Goal: Transaction & Acquisition: Purchase product/service

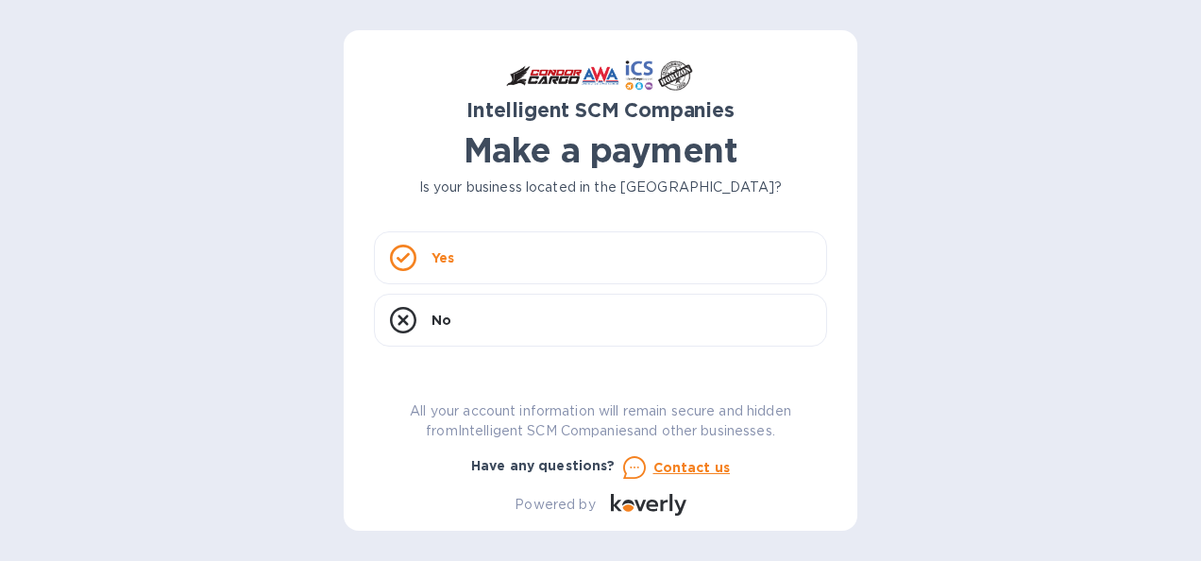
click at [650, 240] on div "Yes" at bounding box center [600, 257] width 453 height 53
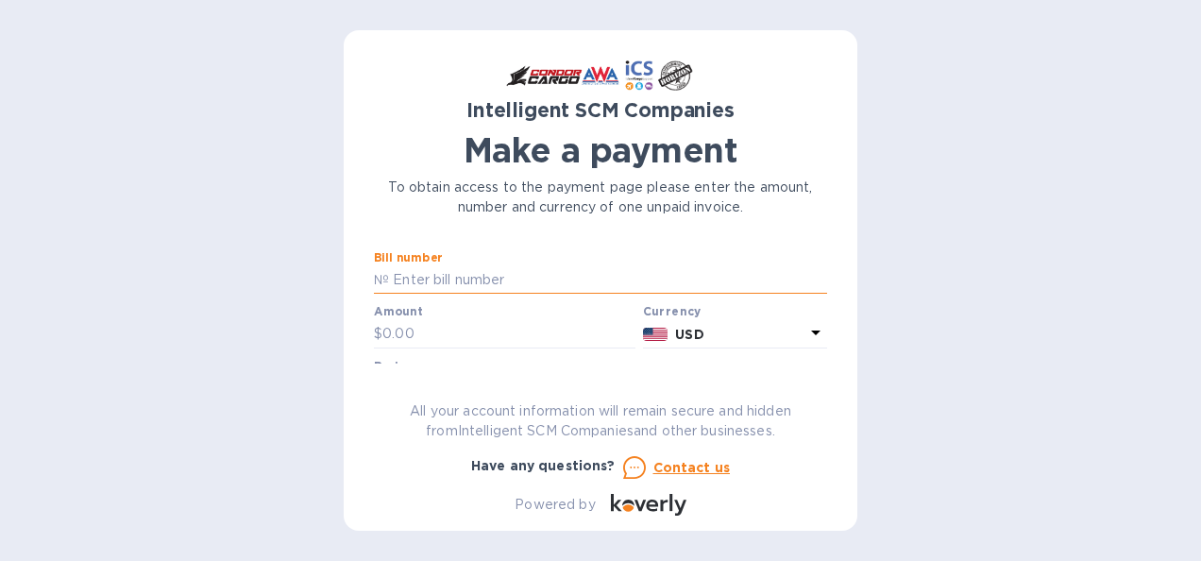
paste input "S00510025"
type input "S00510025"
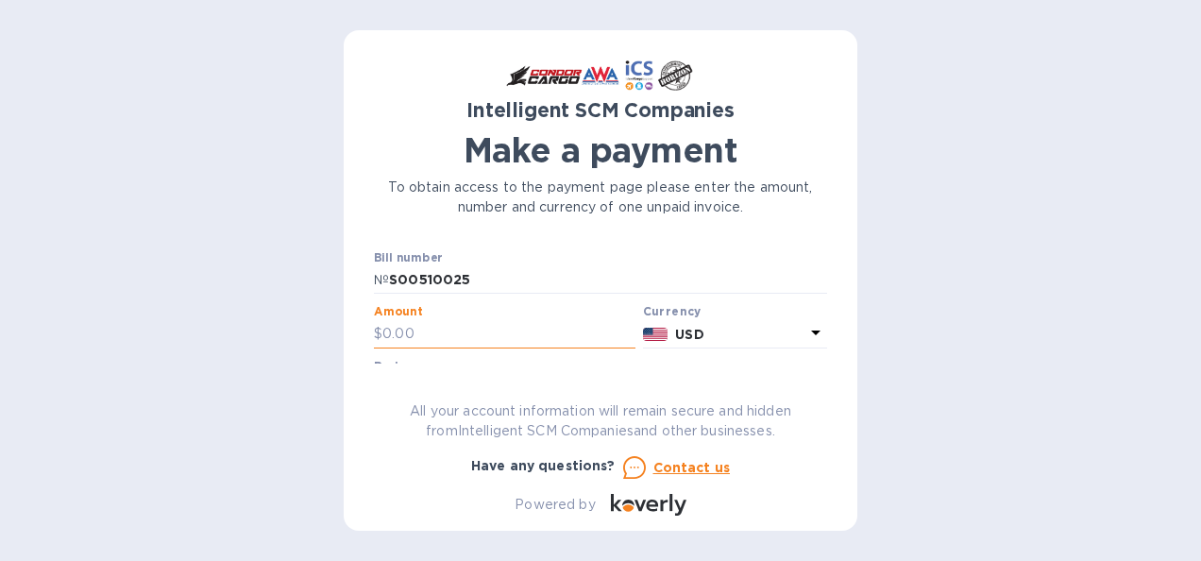
click at [445, 334] on input "text" at bounding box center [509, 334] width 253 height 28
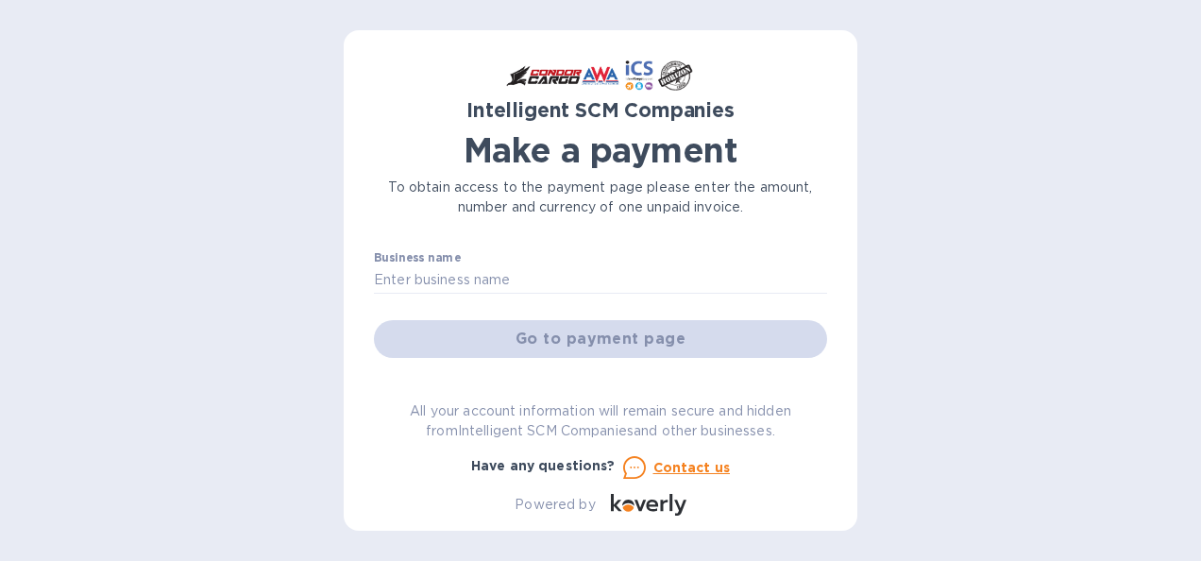
scroll to position [114, 0]
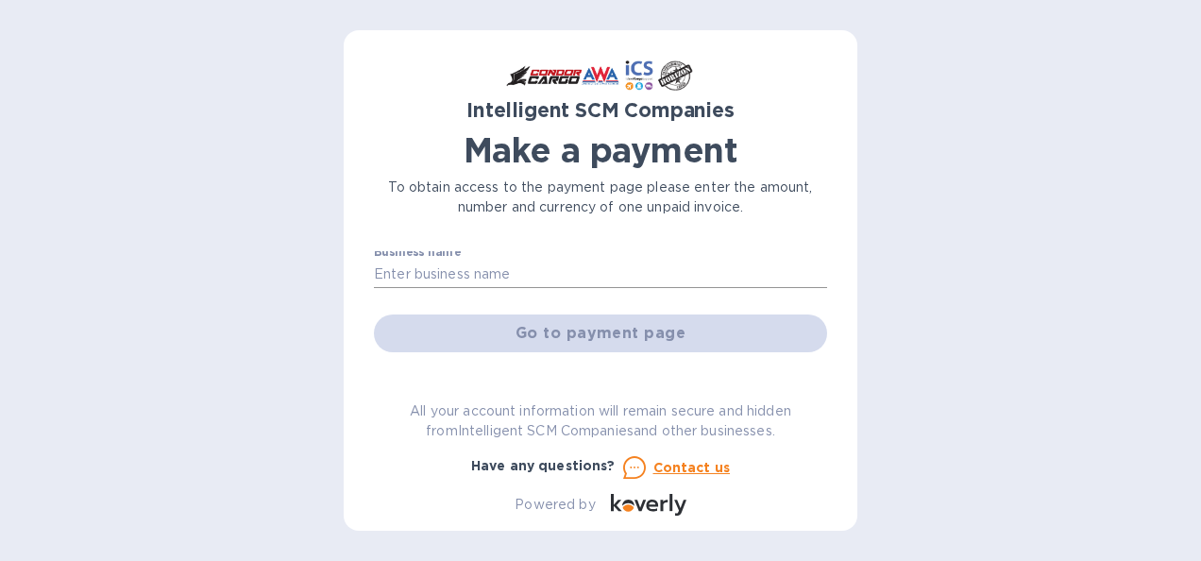
type input "5,500"
click at [578, 271] on input "text" at bounding box center [600, 275] width 453 height 28
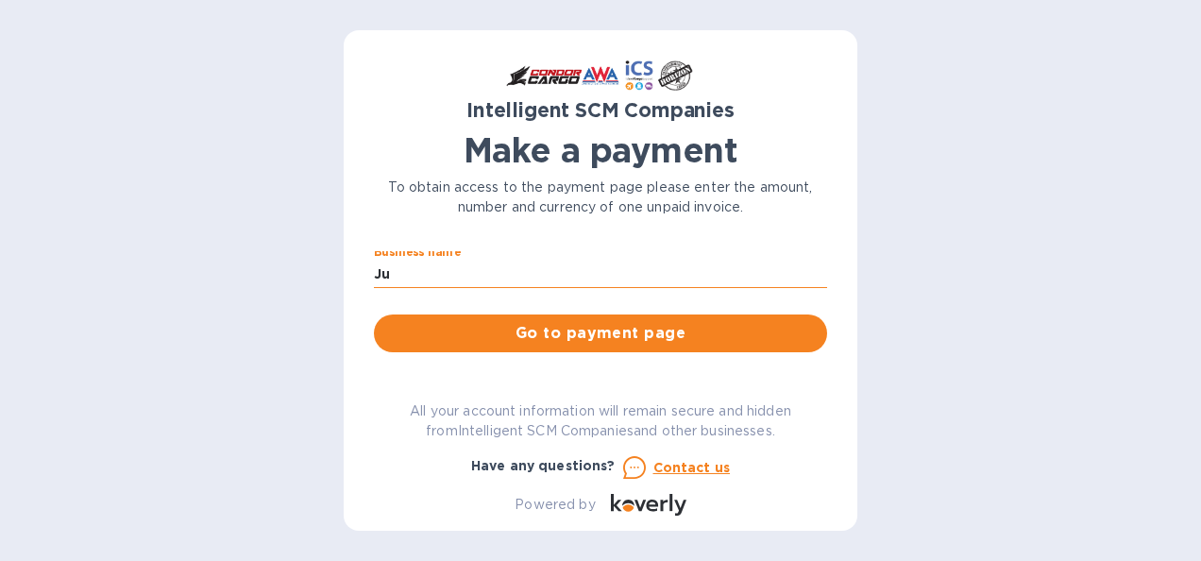
type input "J"
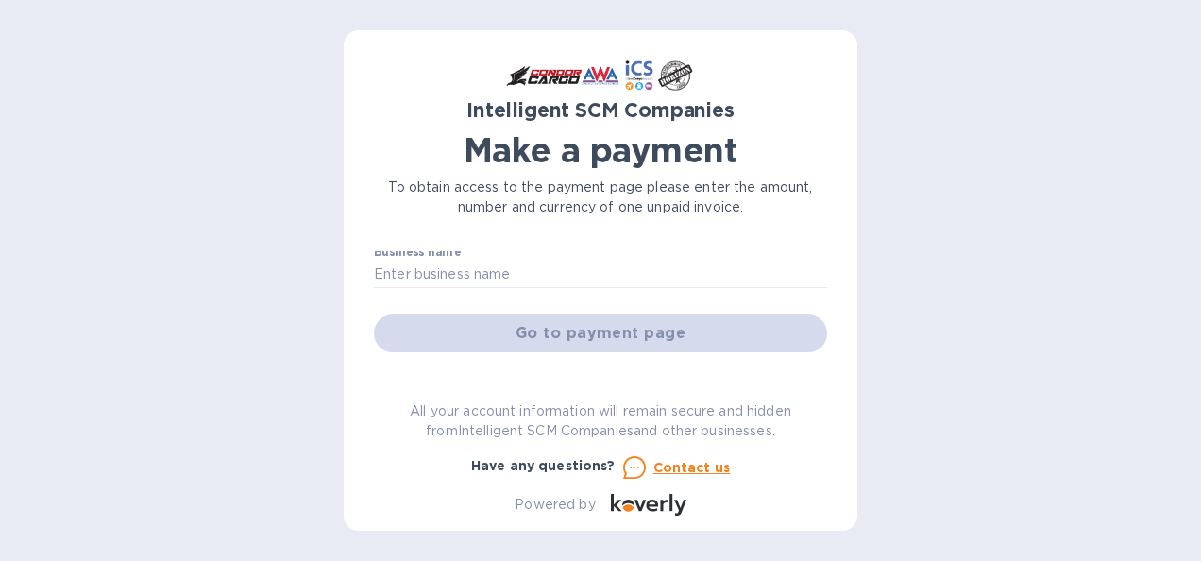
click at [595, 336] on div "Go to payment page" at bounding box center [600, 333] width 461 height 45
click at [455, 264] on input "text" at bounding box center [600, 275] width 453 height 28
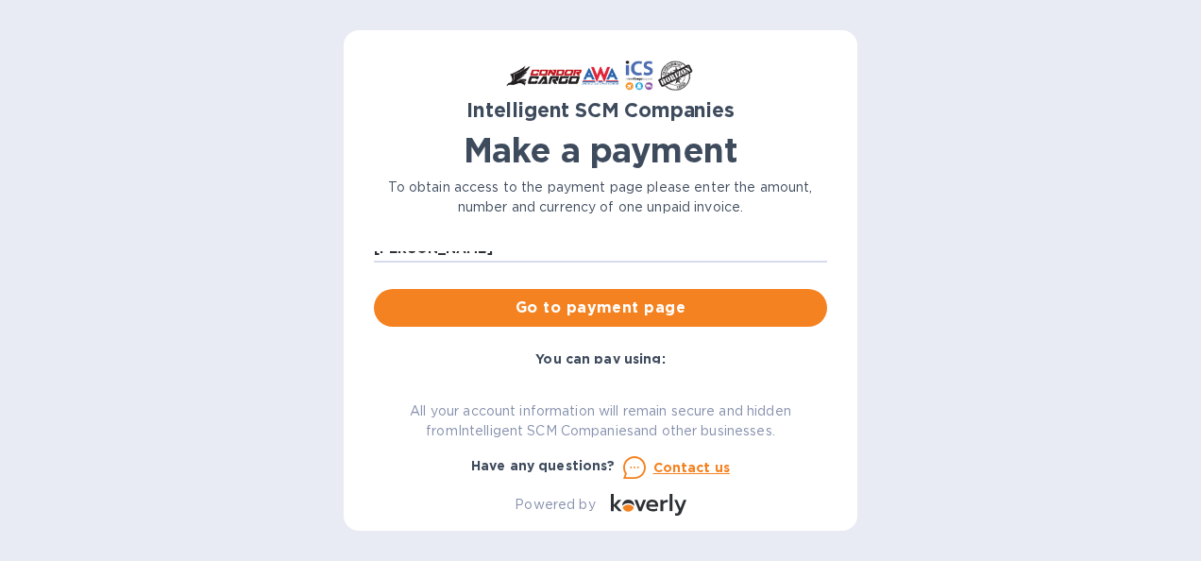
scroll to position [120, 0]
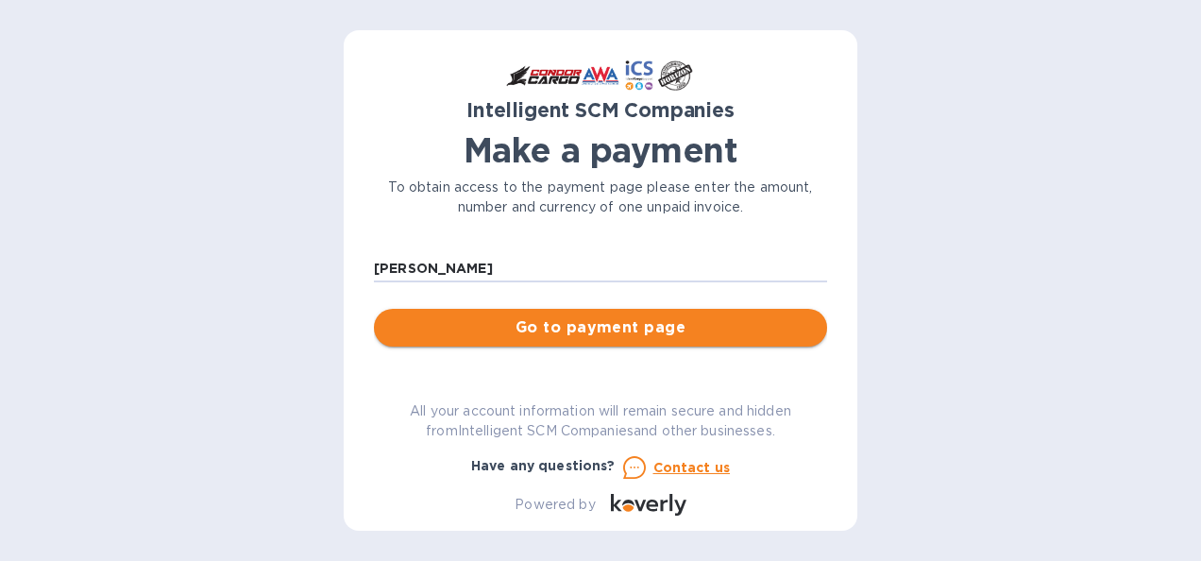
type input "[PERSON_NAME]"
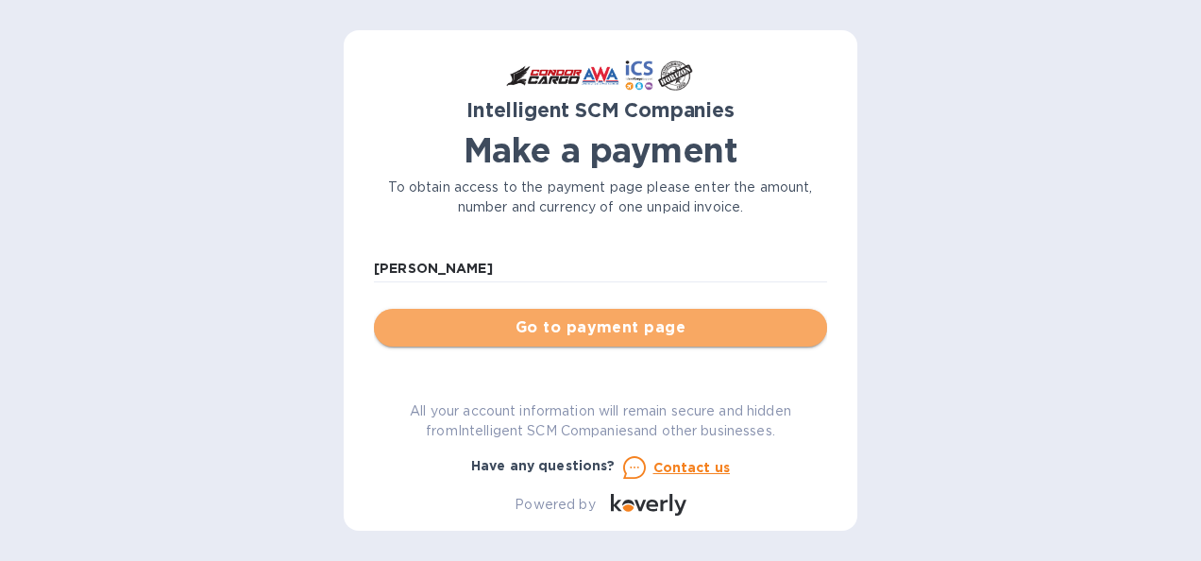
click at [751, 330] on span "Go to payment page" at bounding box center [600, 327] width 423 height 23
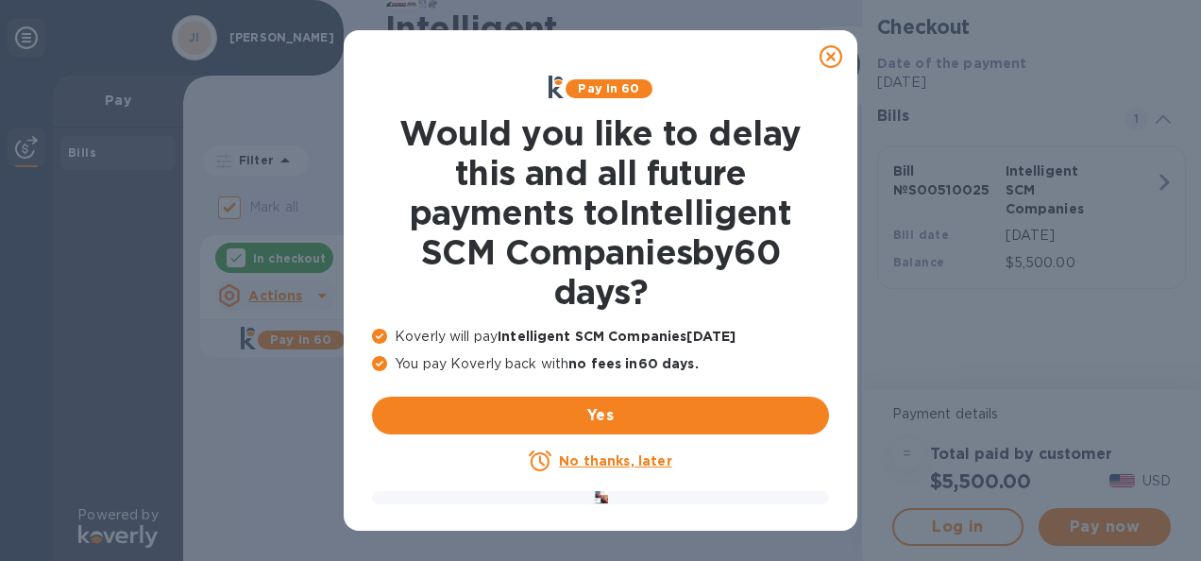
click at [829, 56] on icon at bounding box center [831, 56] width 23 height 23
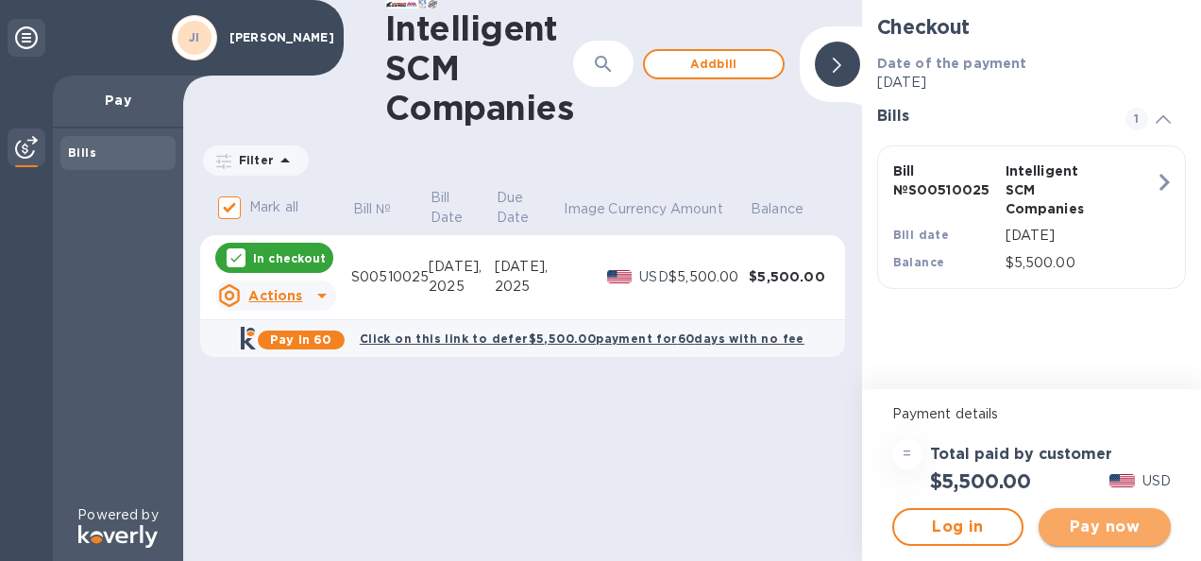
click at [1072, 522] on span "Pay now" at bounding box center [1105, 527] width 102 height 23
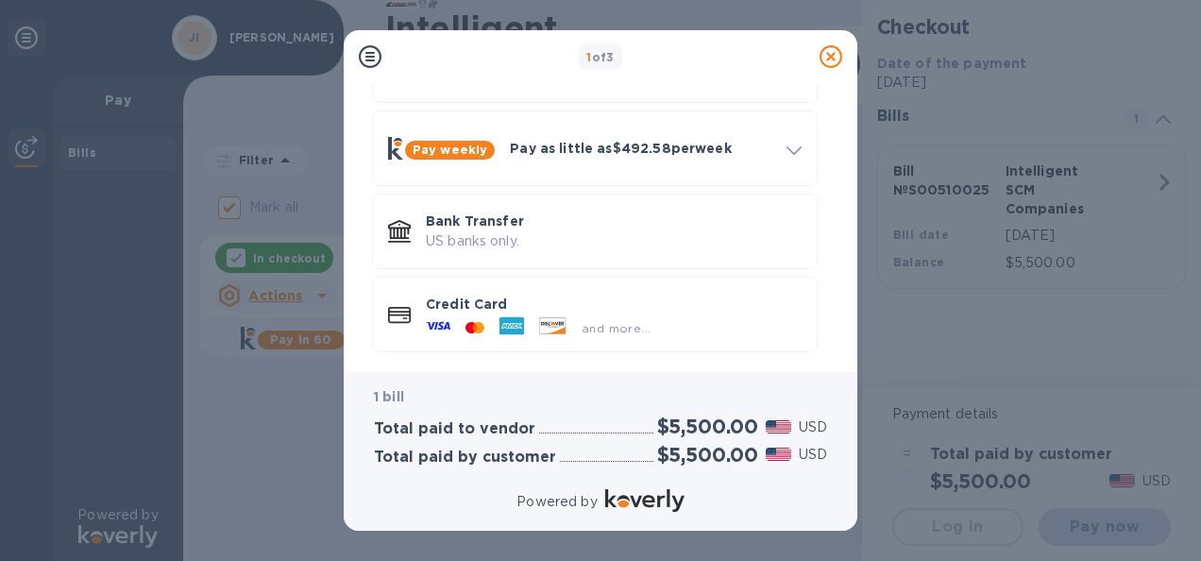
scroll to position [146, 0]
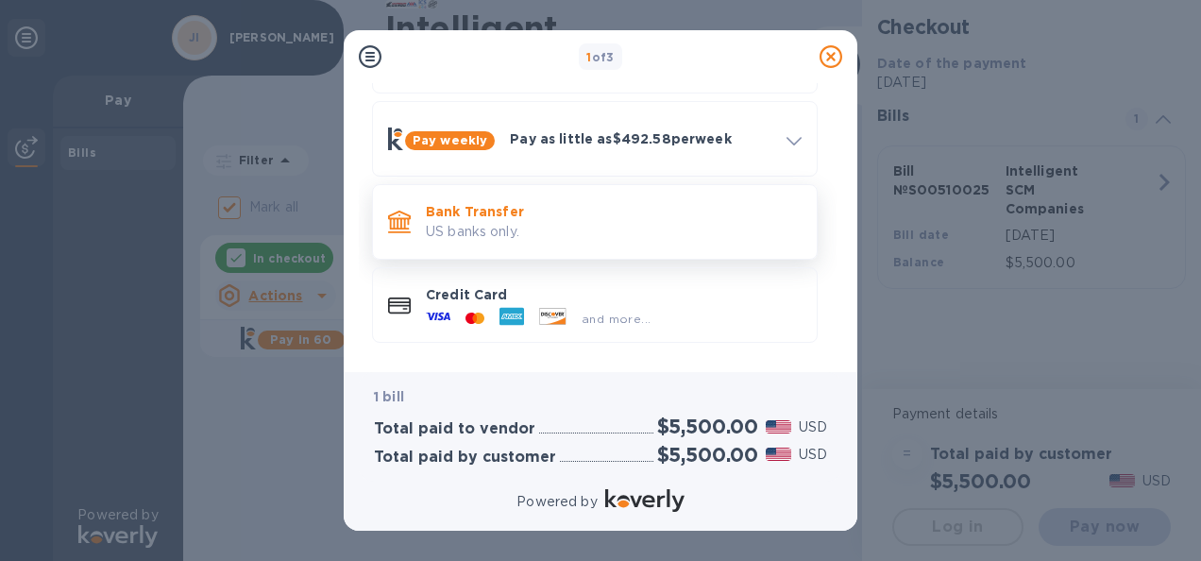
click at [499, 224] on p "US banks only." at bounding box center [614, 232] width 376 height 20
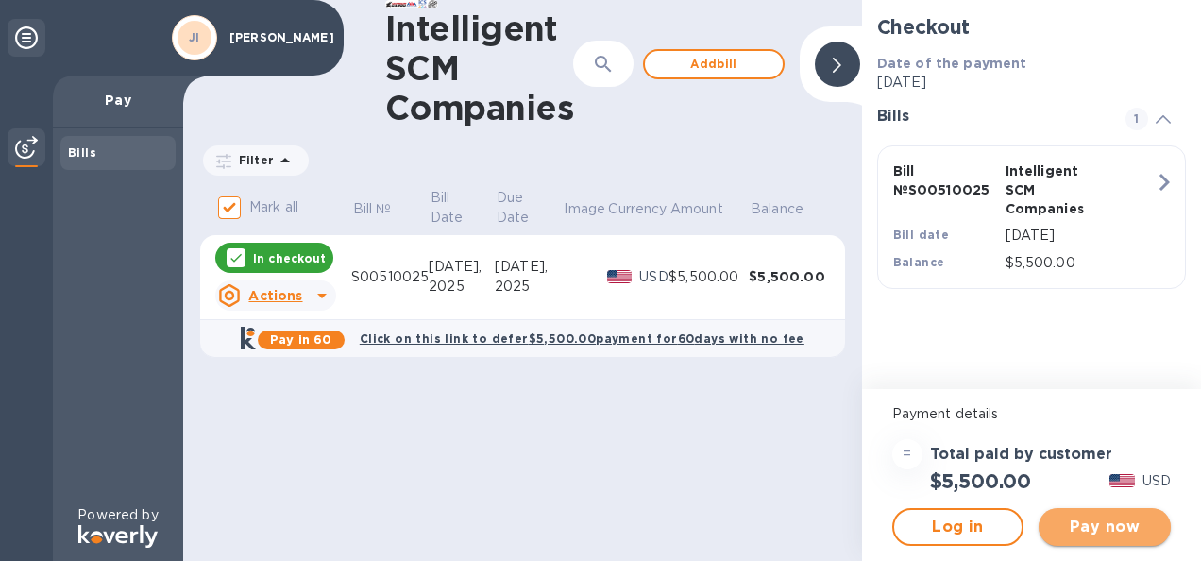
click at [1107, 516] on span "Pay now" at bounding box center [1105, 527] width 102 height 23
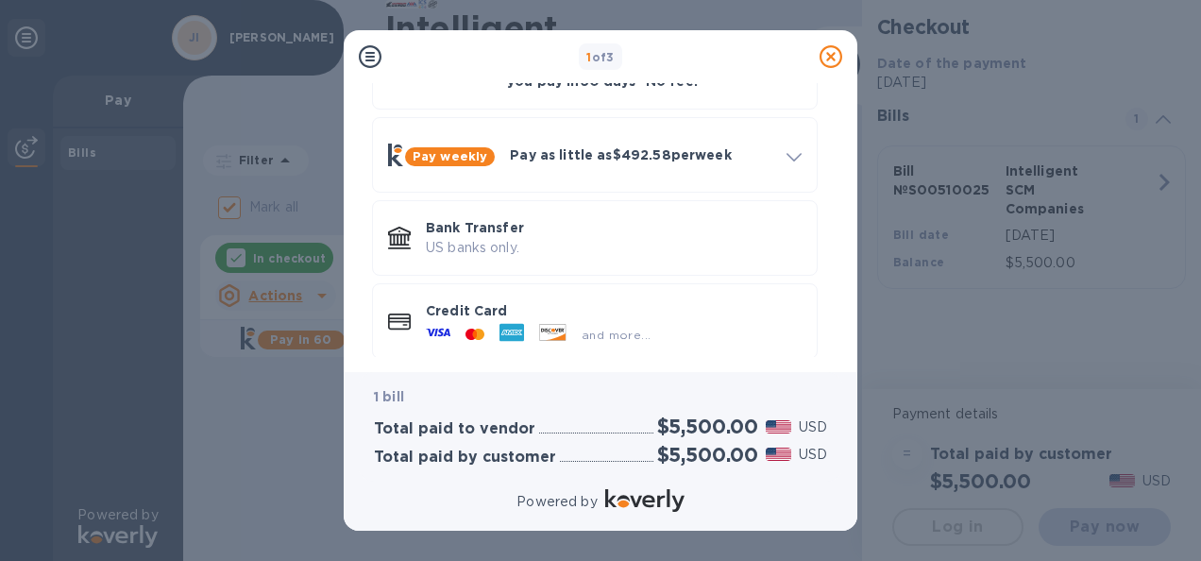
scroll to position [146, 0]
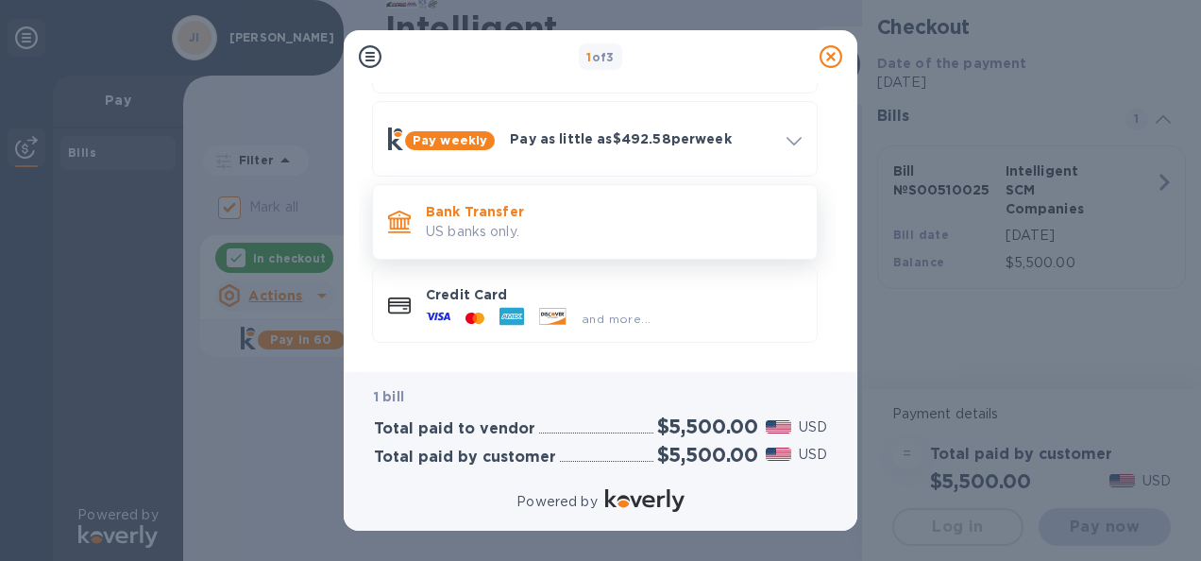
click at [486, 233] on p "US banks only." at bounding box center [614, 232] width 376 height 20
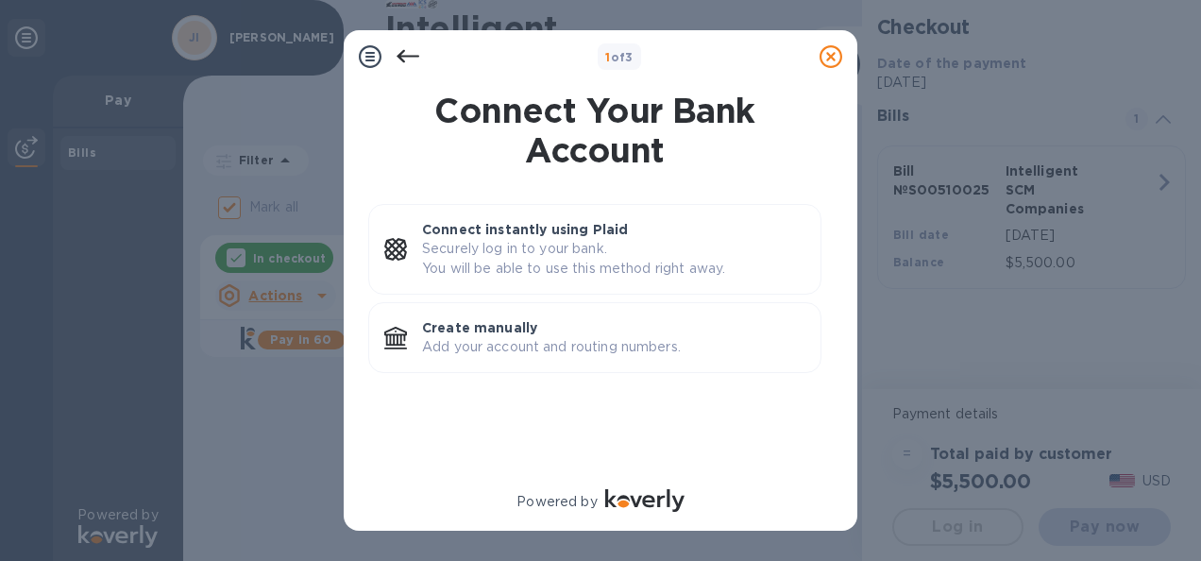
scroll to position [0, 0]
click at [486, 233] on p "Connect instantly using Plaid" at bounding box center [613, 229] width 383 height 19
click at [644, 342] on p "Add your account and routing numbers." at bounding box center [613, 347] width 383 height 20
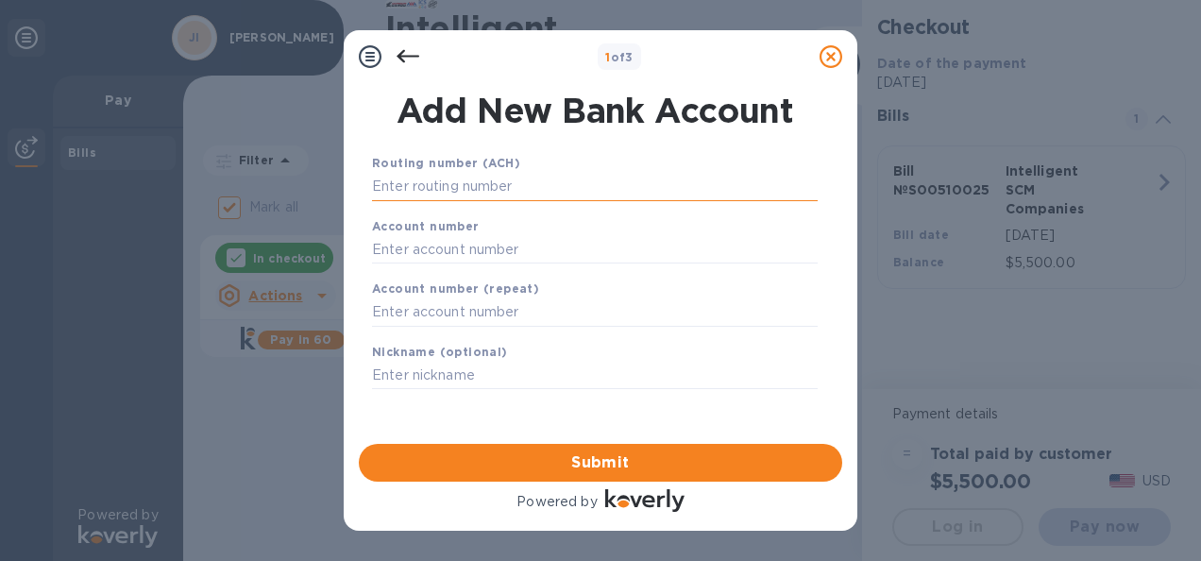
click at [484, 176] on input "text" at bounding box center [595, 187] width 446 height 28
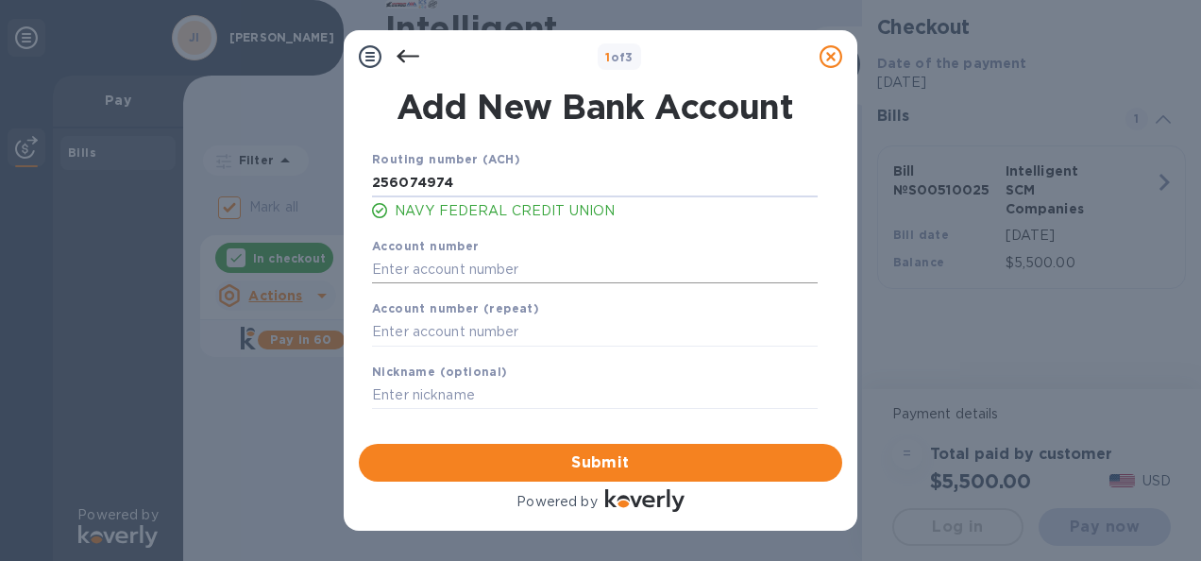
type input "256074974"
click at [459, 264] on input "text" at bounding box center [595, 269] width 446 height 28
type input "7110008278"
click at [468, 329] on input "text" at bounding box center [595, 332] width 446 height 28
type input "7110008278"
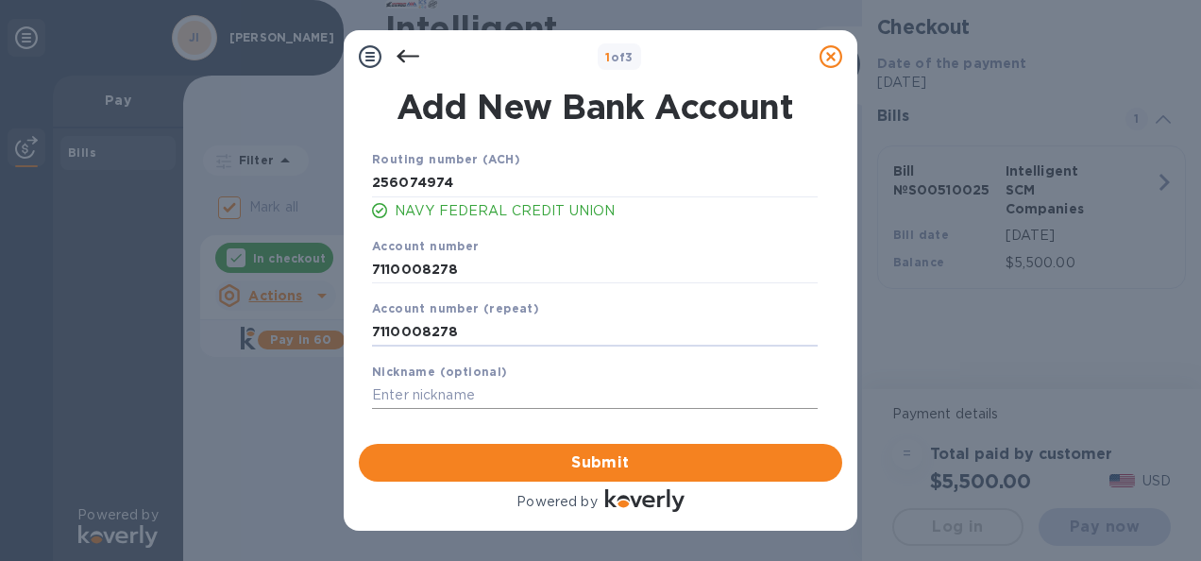
click at [458, 394] on input "text" at bounding box center [595, 396] width 446 height 28
click at [546, 400] on input "truck payment shipping" at bounding box center [595, 396] width 446 height 28
type input "truck shipping payment"
click at [571, 450] on button "Submit" at bounding box center [601, 463] width 484 height 38
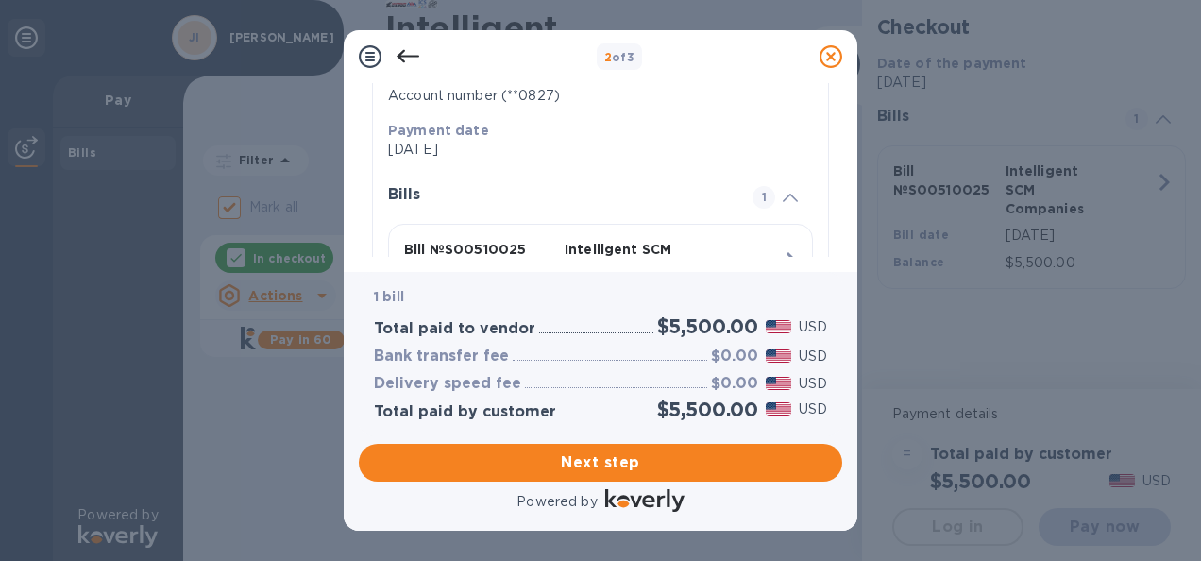
scroll to position [349, 0]
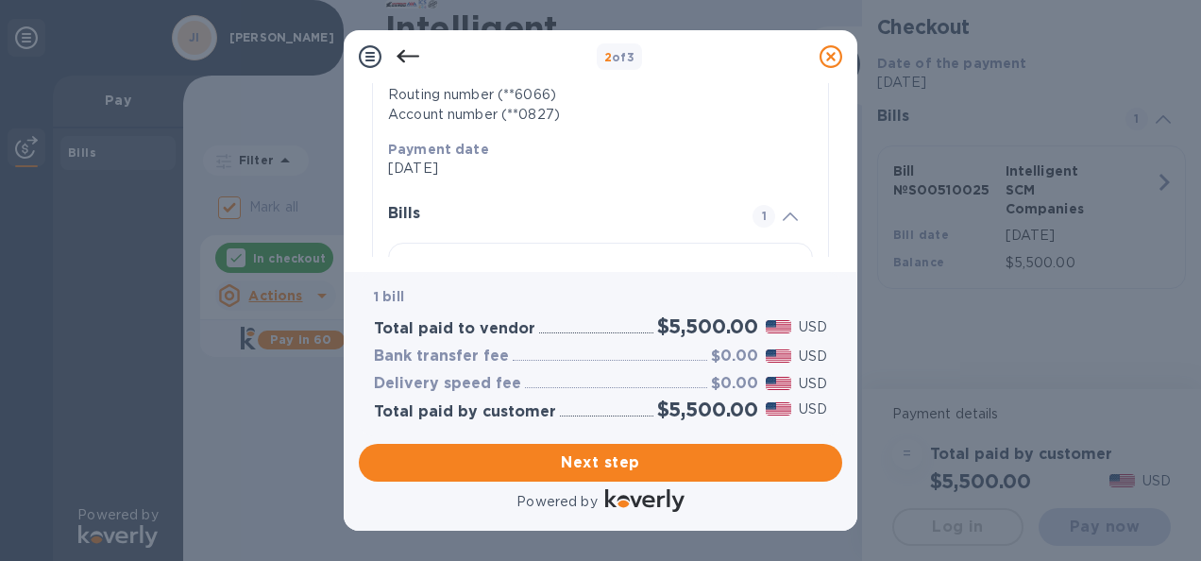
drag, startPoint x: 827, startPoint y: 202, endPoint x: 841, endPoint y: 204, distance: 13.4
click at [841, 204] on div "Review and Confirm Intelligent SCM Companies Bank Transfer • 1 bill Total $5,50…" at bounding box center [601, 170] width 484 height 174
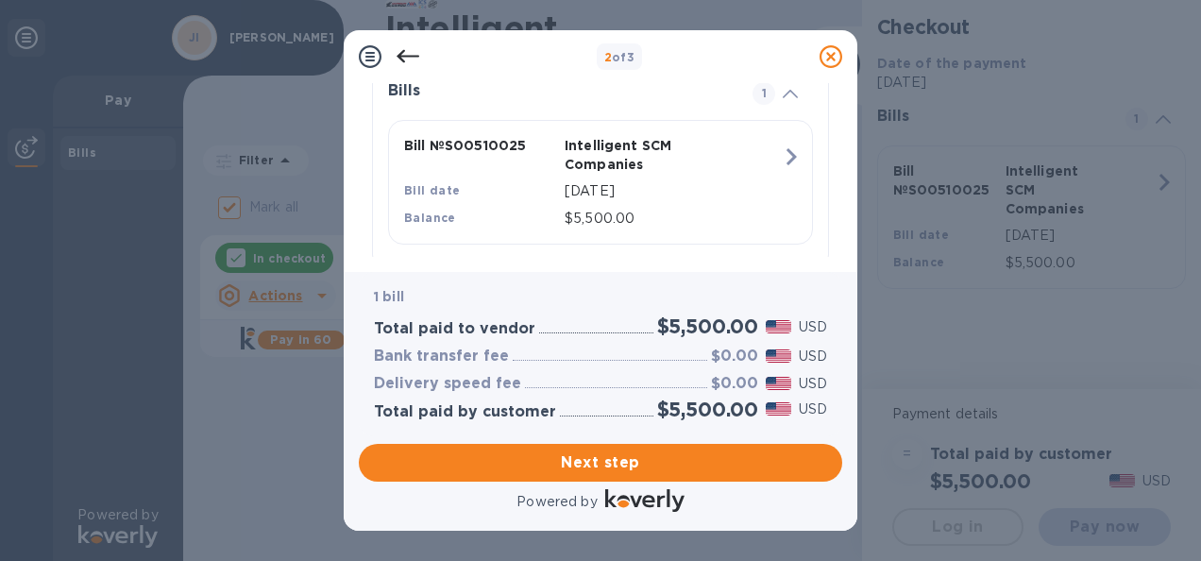
scroll to position [482, 0]
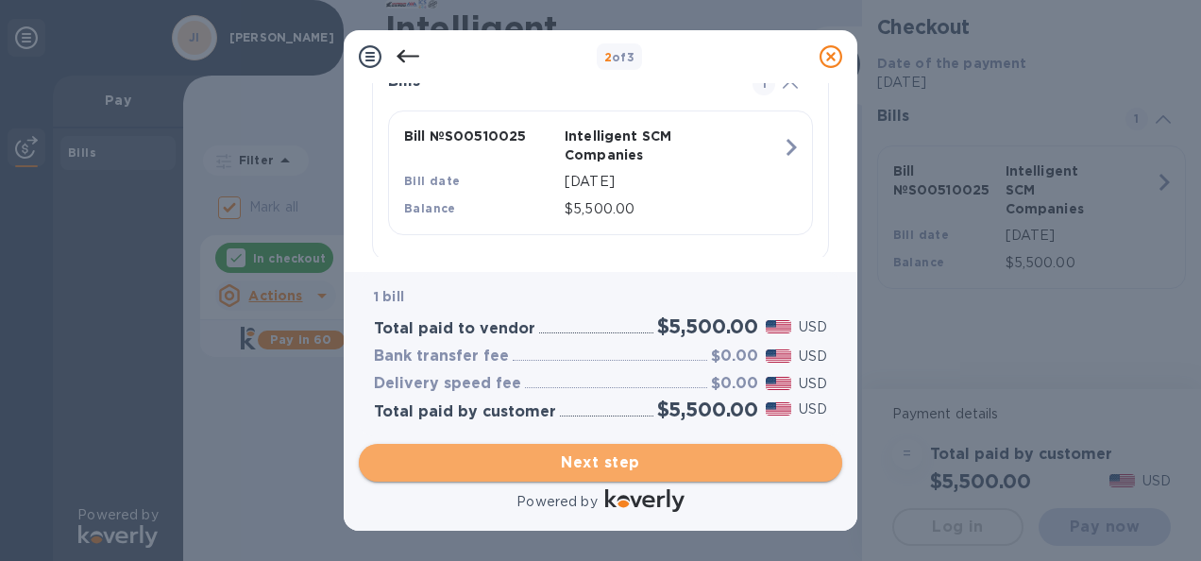
click at [671, 463] on span "Next step" at bounding box center [600, 462] width 453 height 23
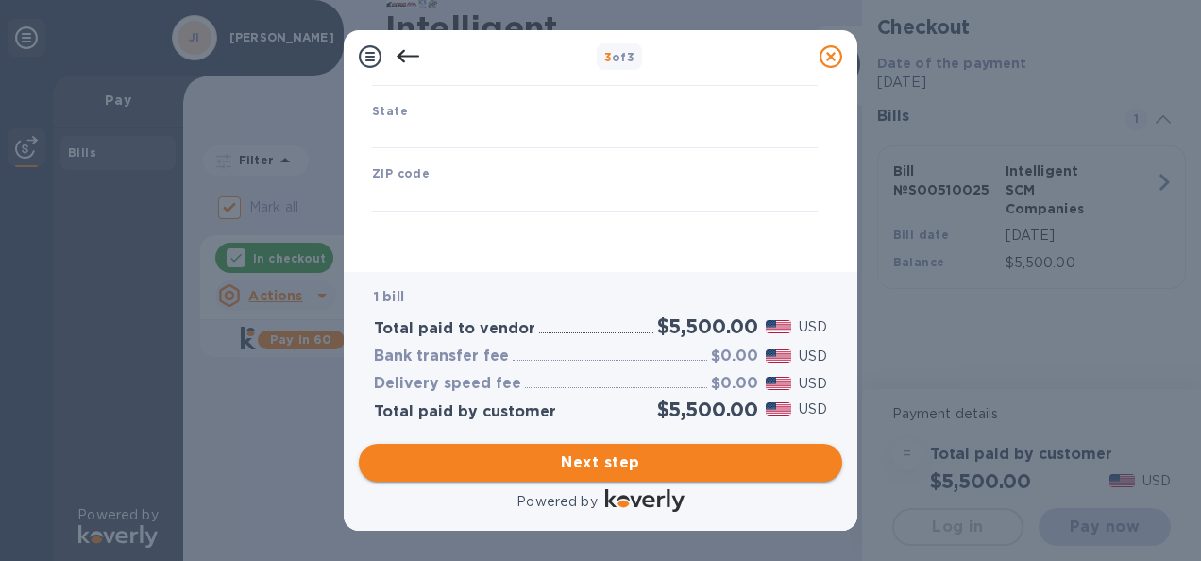
type input "[GEOGRAPHIC_DATA]"
click at [641, 451] on span "Next step" at bounding box center [600, 462] width 453 height 23
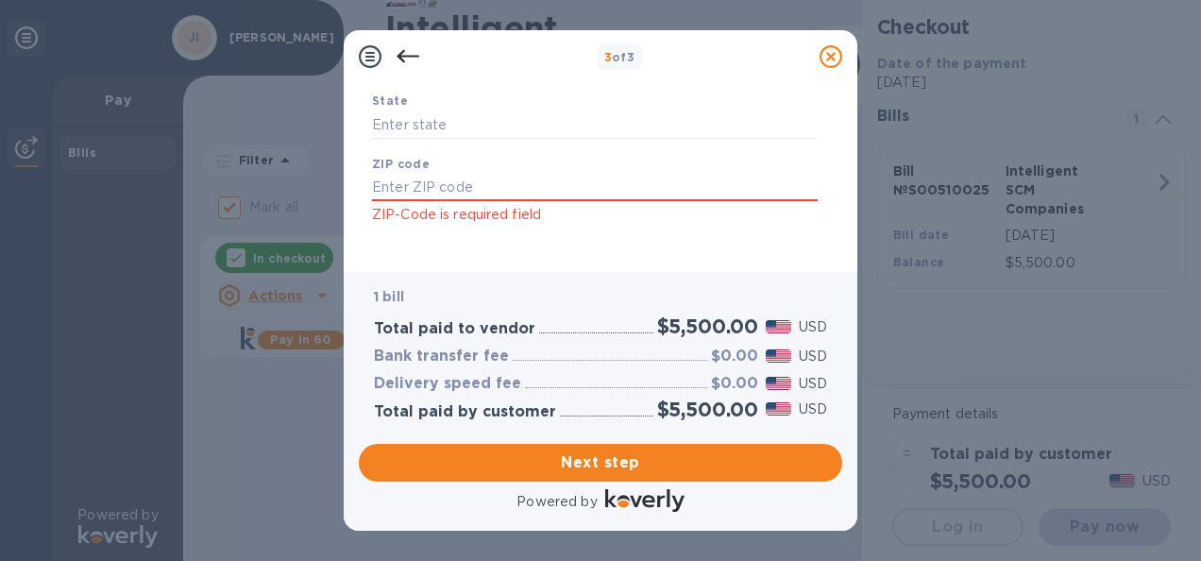
scroll to position [438, 0]
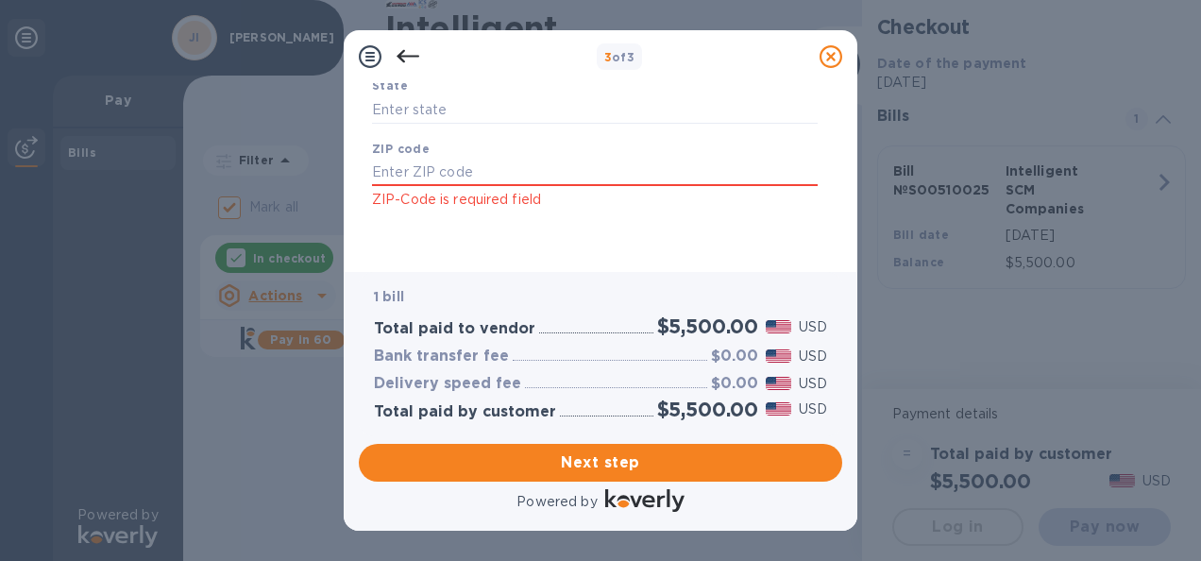
click at [407, 62] on icon at bounding box center [408, 56] width 23 height 23
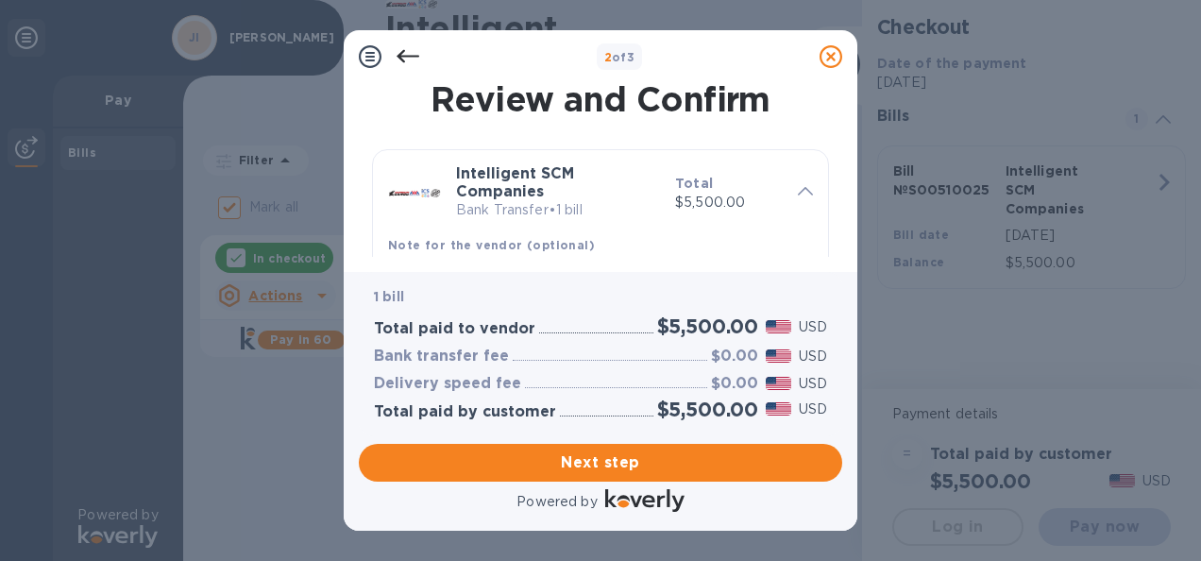
click at [407, 62] on icon at bounding box center [408, 56] width 23 height 23
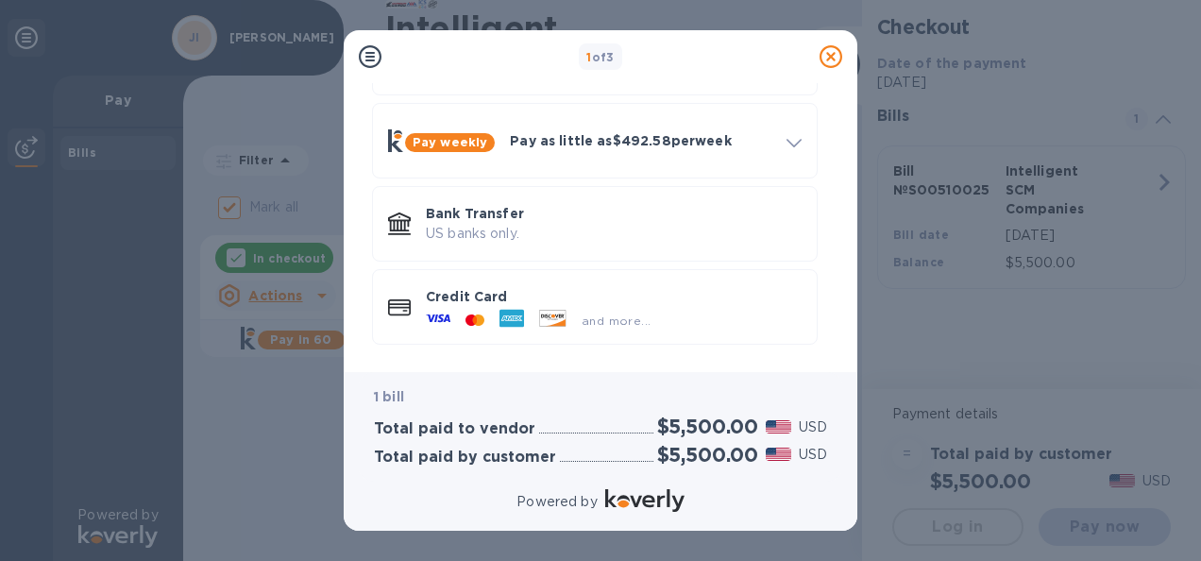
scroll to position [146, 0]
